Goal: Information Seeking & Learning: Check status

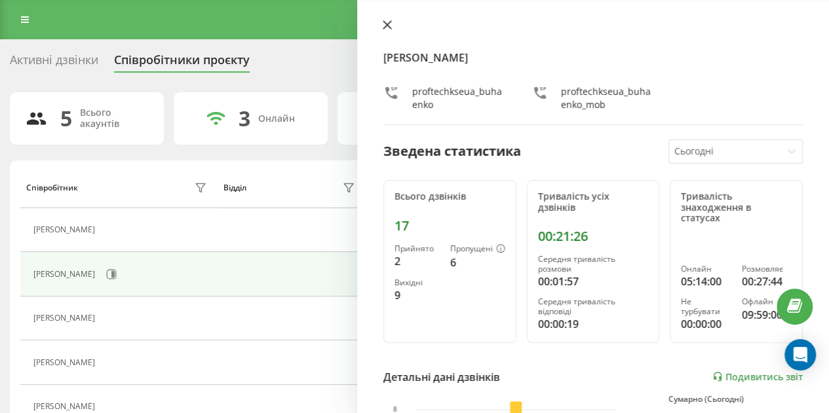
click at [389, 28] on icon at bounding box center [387, 25] width 8 height 8
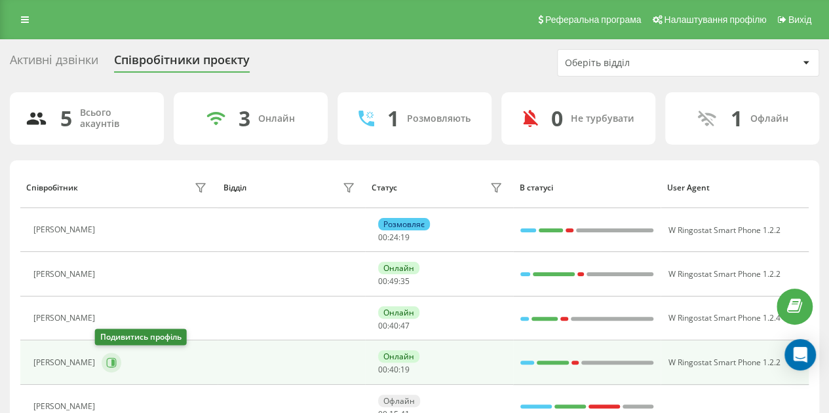
click at [106, 358] on icon at bounding box center [111, 363] width 10 height 10
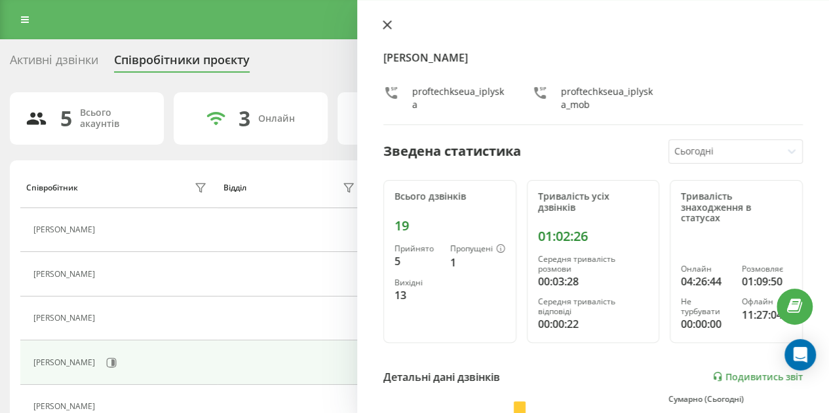
click at [385, 24] on icon at bounding box center [387, 25] width 8 height 8
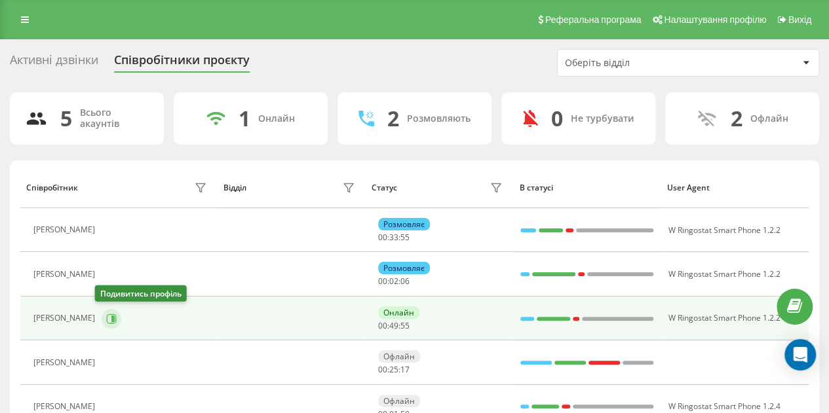
click at [106, 314] on icon at bounding box center [111, 319] width 10 height 10
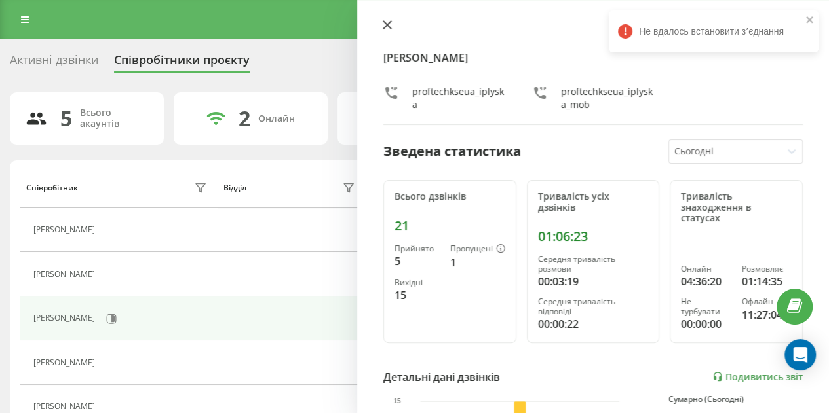
click at [388, 26] on icon at bounding box center [387, 25] width 8 height 8
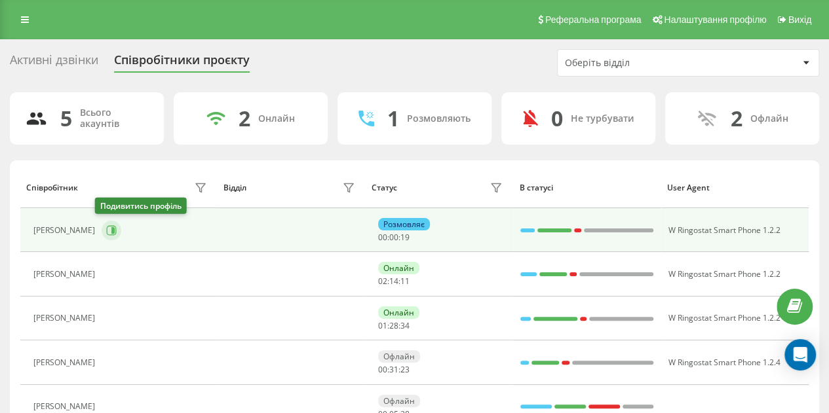
click at [106, 231] on icon at bounding box center [111, 230] width 10 height 10
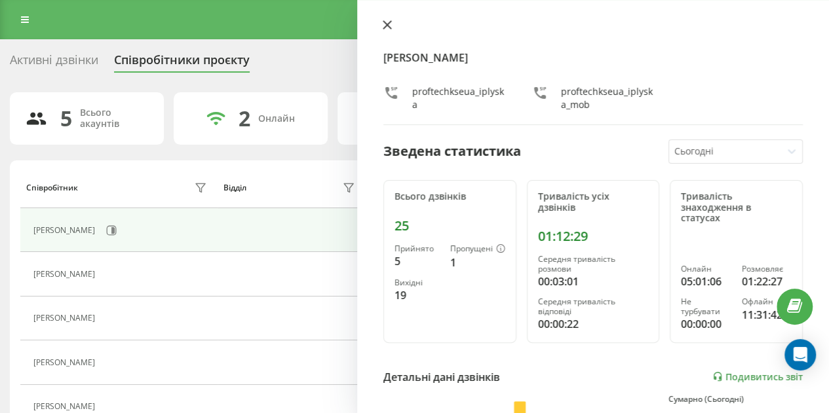
click at [388, 21] on icon at bounding box center [387, 24] width 9 height 9
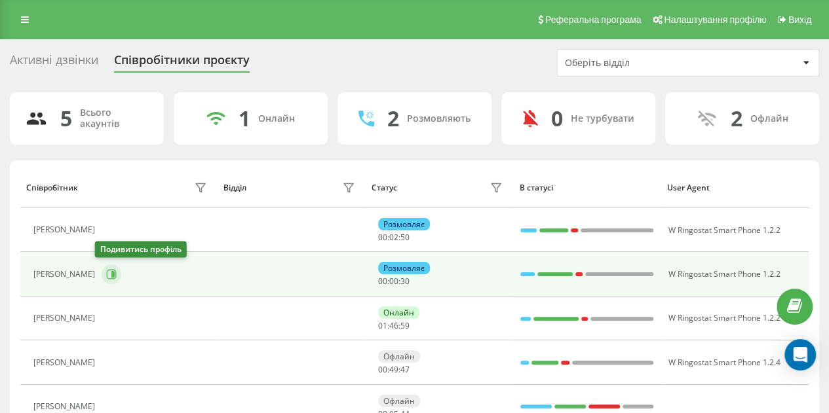
click at [106, 276] on icon at bounding box center [111, 274] width 10 height 10
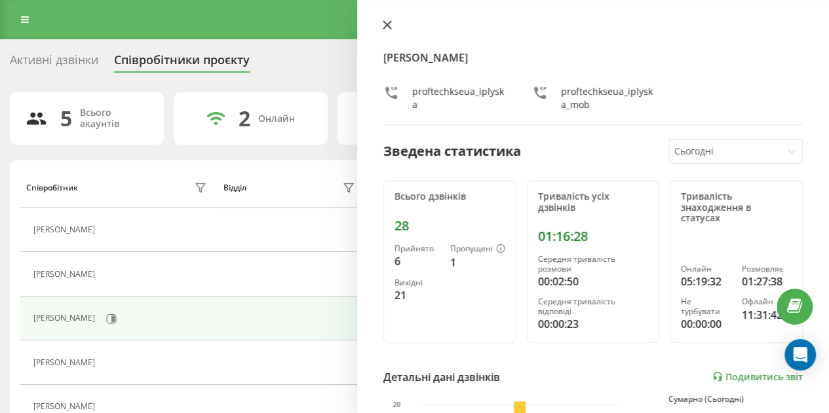
click at [385, 23] on icon at bounding box center [387, 25] width 8 height 8
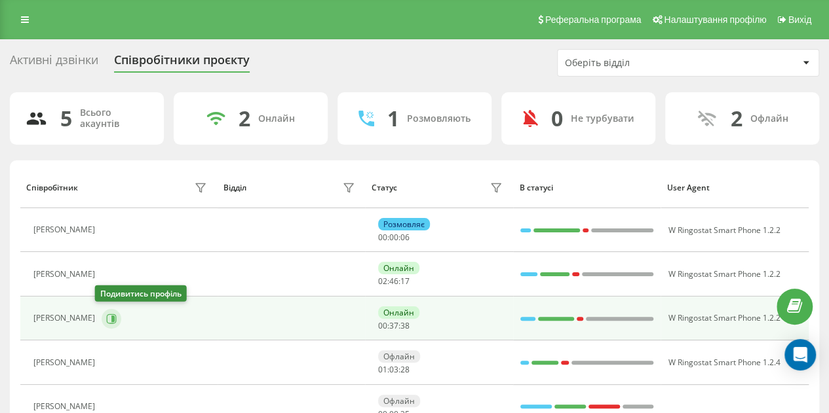
click at [107, 314] on icon at bounding box center [112, 319] width 10 height 10
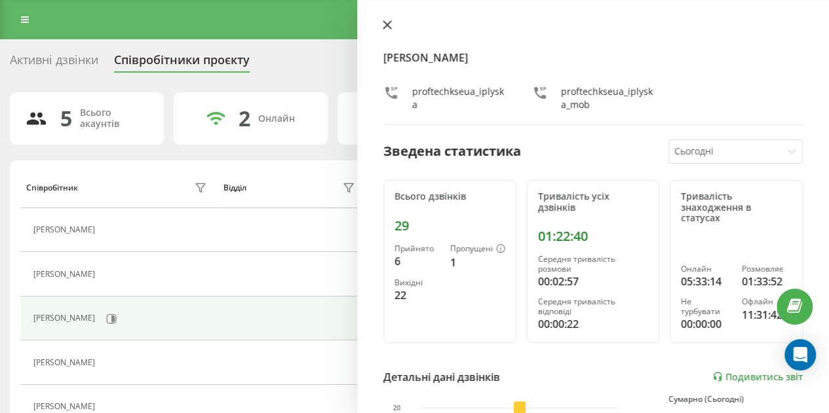
click at [387, 28] on icon at bounding box center [387, 24] width 9 height 9
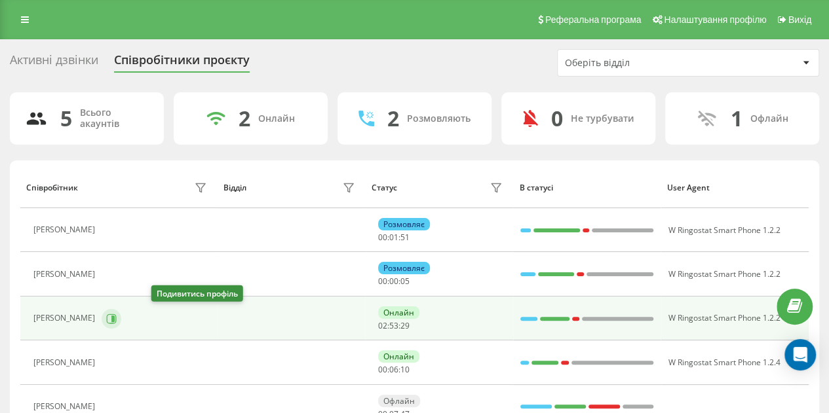
click at [115, 318] on icon at bounding box center [112, 318] width 3 height 7
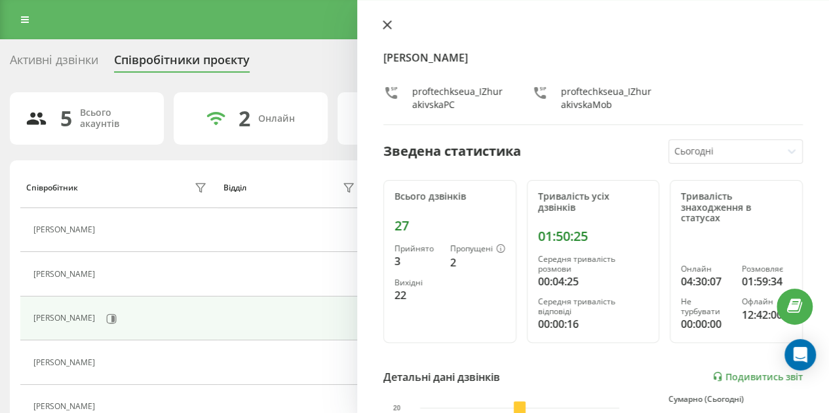
click at [388, 26] on icon at bounding box center [387, 25] width 8 height 8
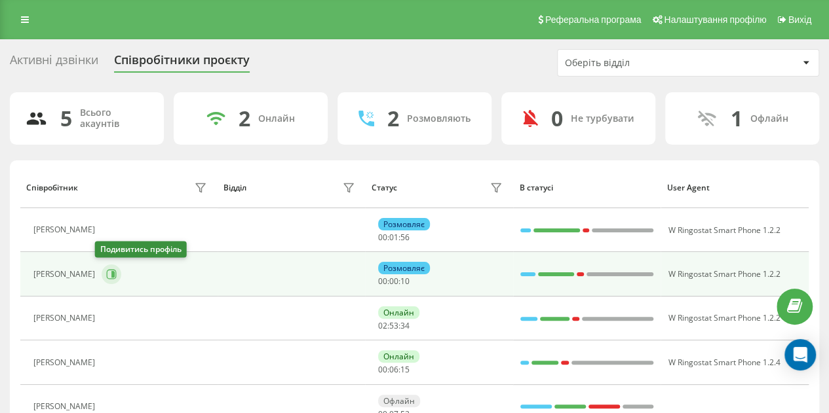
click at [111, 273] on icon at bounding box center [112, 274] width 3 height 7
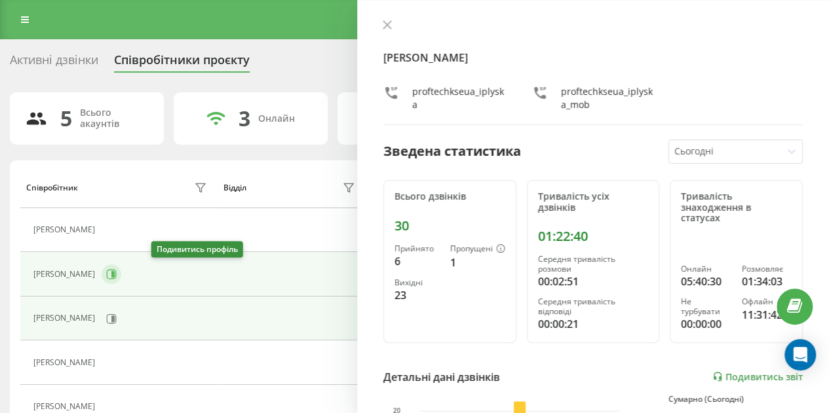
click at [117, 272] on icon at bounding box center [111, 274] width 10 height 10
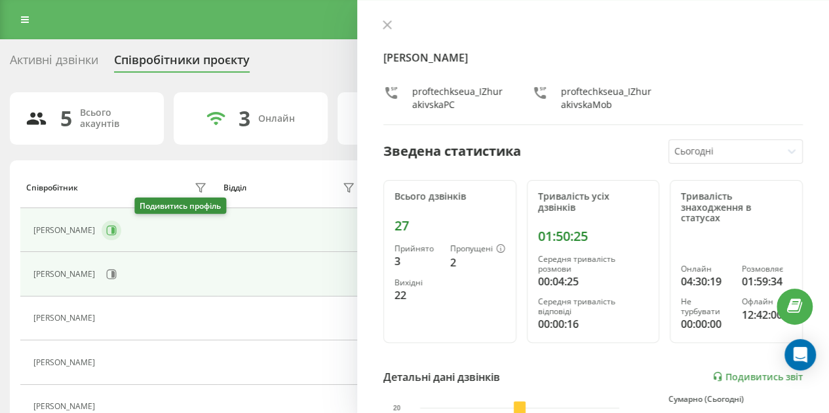
click at [117, 226] on icon at bounding box center [111, 230] width 10 height 10
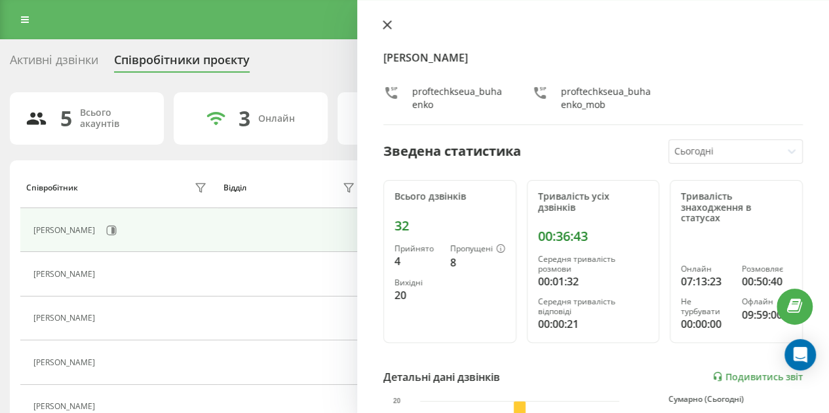
click at [387, 21] on icon at bounding box center [387, 24] width 9 height 9
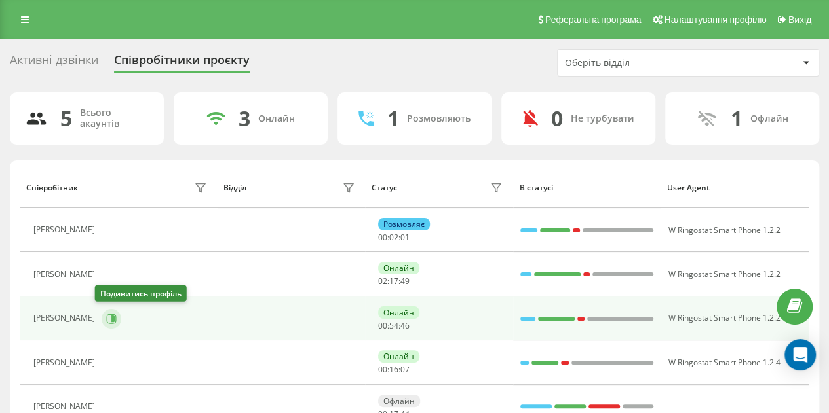
click at [111, 318] on icon at bounding box center [112, 318] width 3 height 7
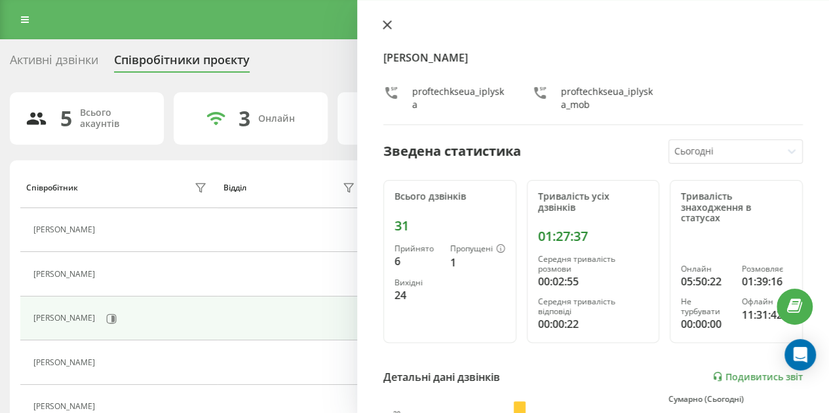
click at [387, 22] on icon at bounding box center [387, 24] width 9 height 9
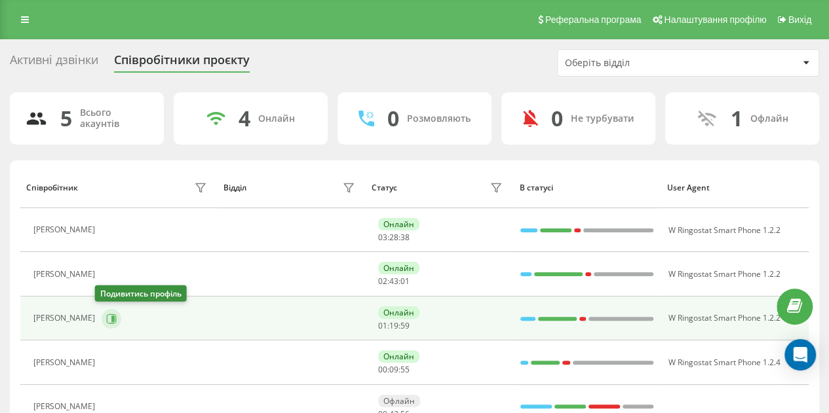
click at [111, 320] on icon at bounding box center [112, 318] width 3 height 7
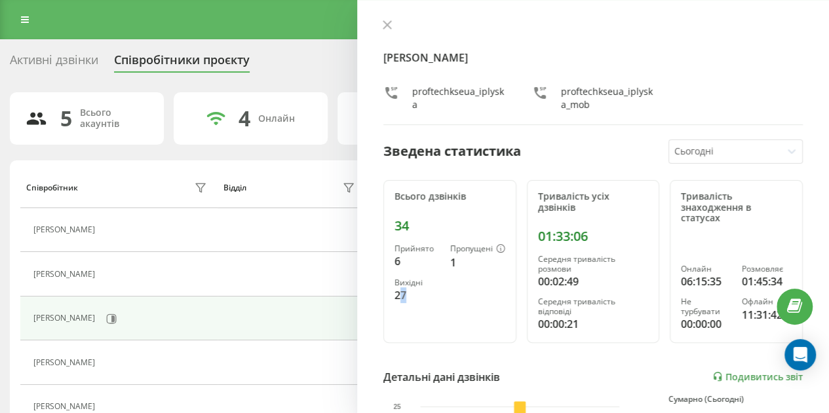
drag, startPoint x: 398, startPoint y: 292, endPoint x: 427, endPoint y: 293, distance: 28.9
click at [427, 293] on div "27" at bounding box center [416, 296] width 45 height 16
click at [402, 298] on div "27" at bounding box center [416, 296] width 45 height 16
